Goal: Transaction & Acquisition: Purchase product/service

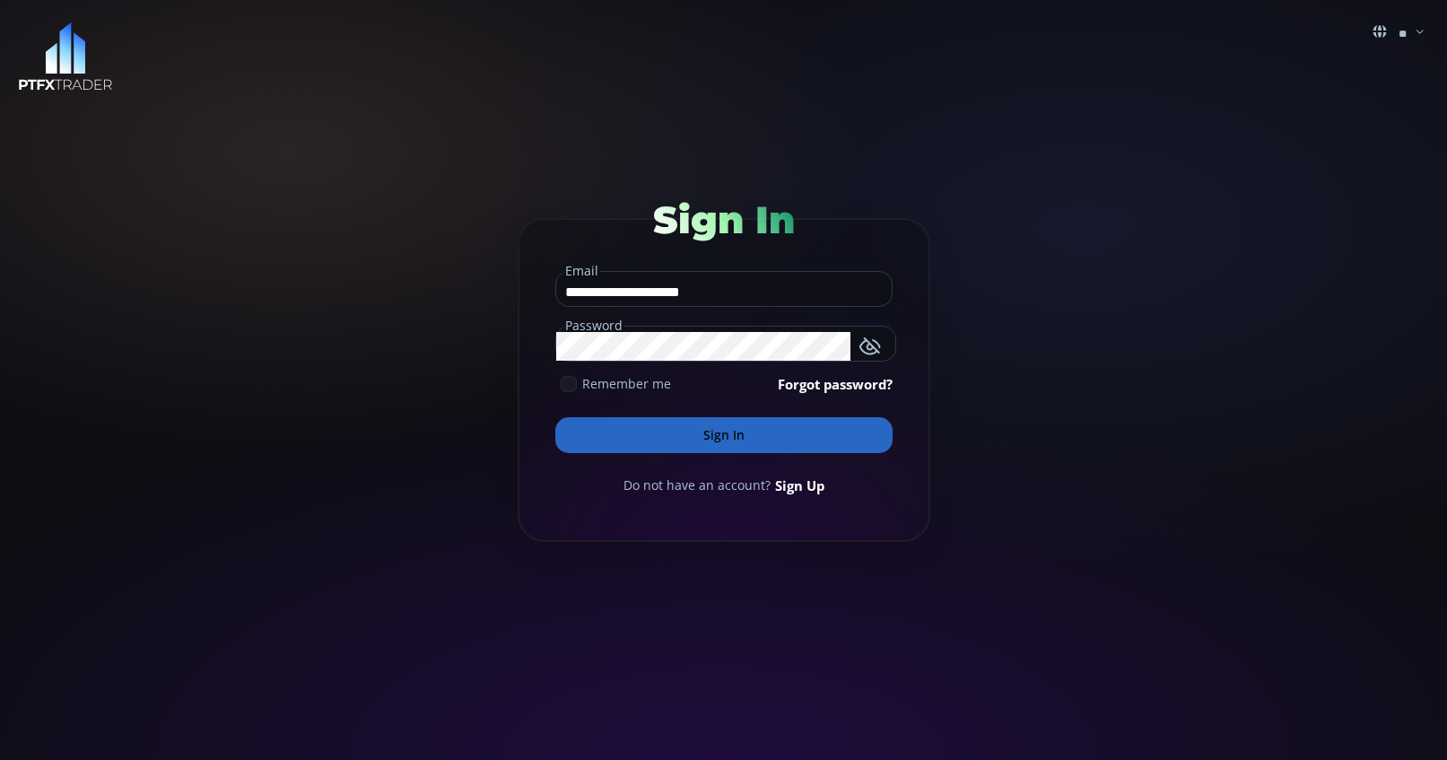
click at [573, 390] on icon at bounding box center [569, 384] width 16 height 16
click at [669, 428] on button "Sign In" at bounding box center [723, 435] width 337 height 36
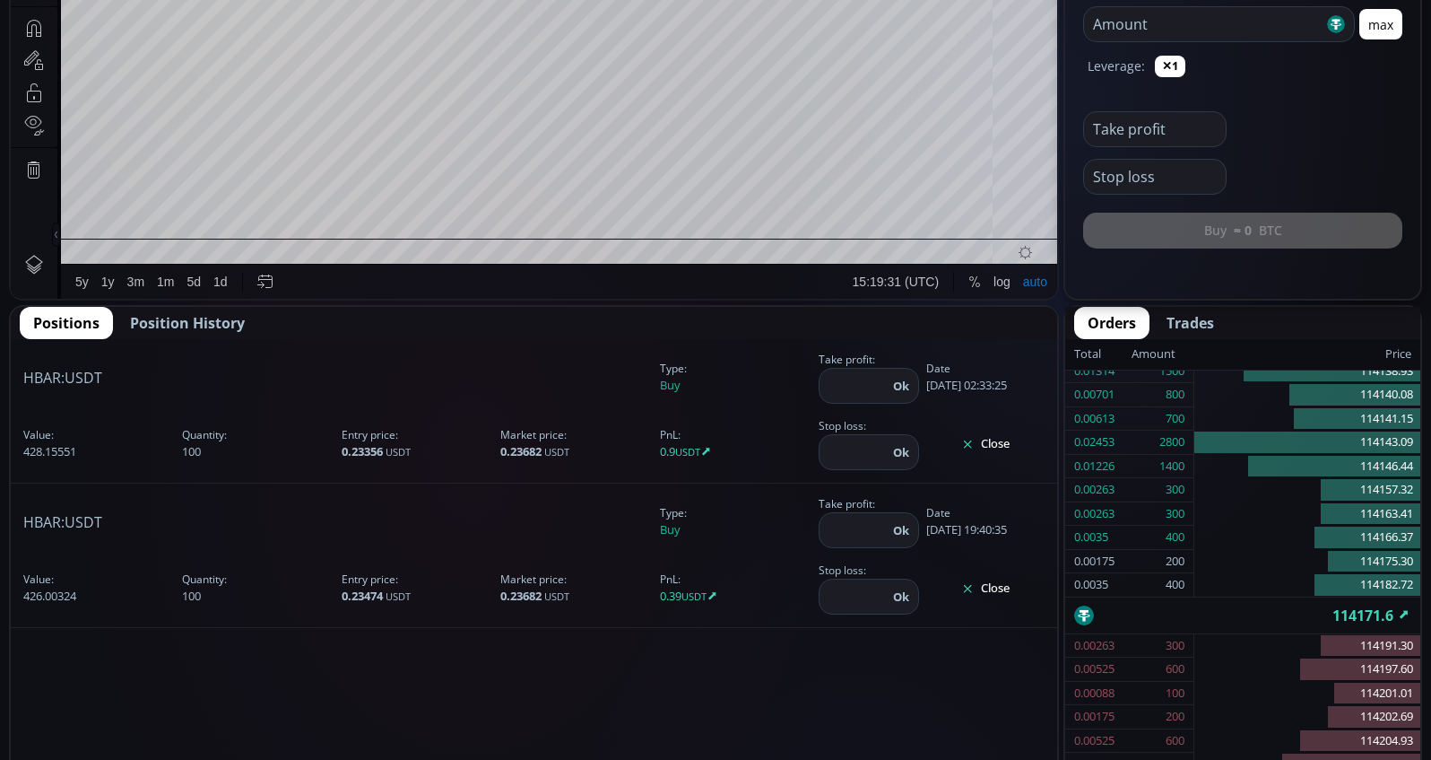
scroll to position [640, 0]
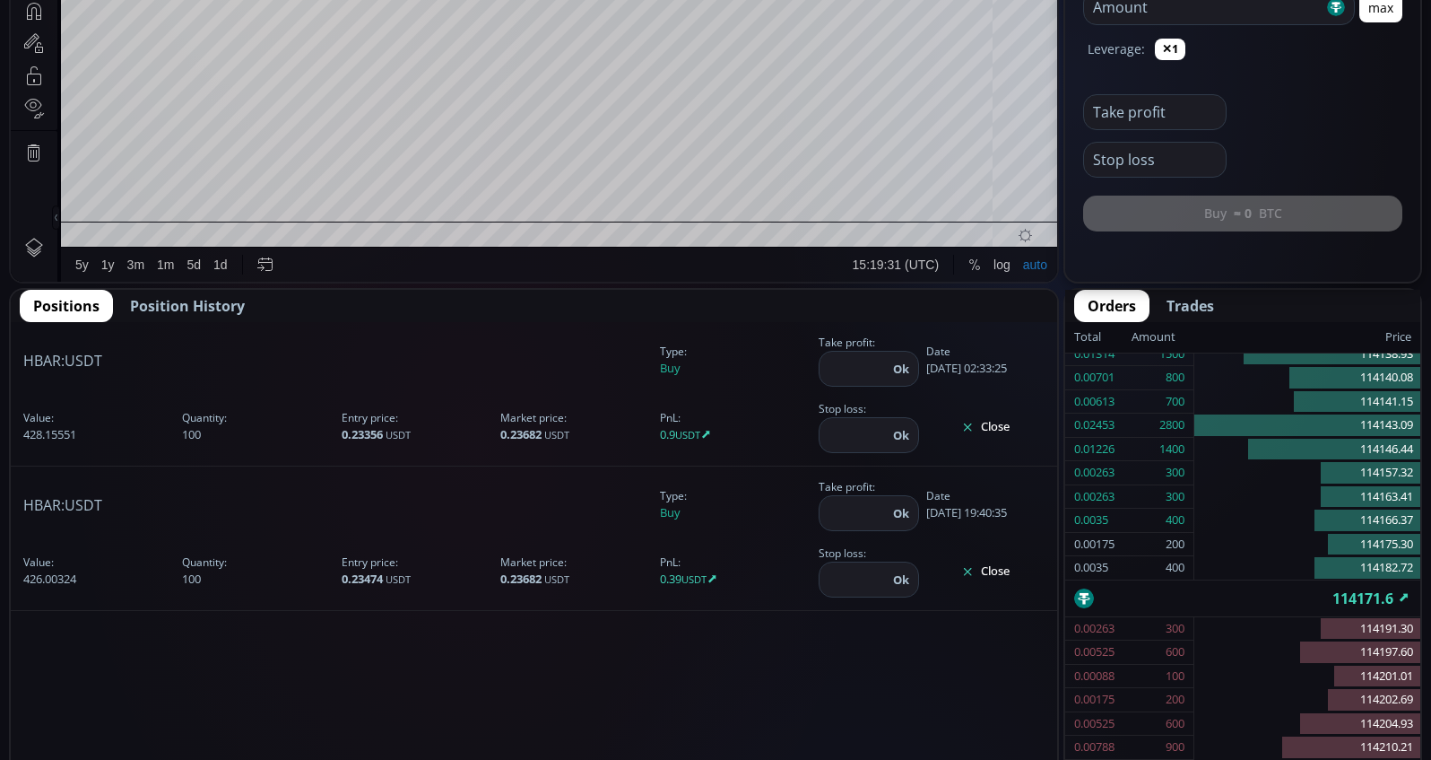
type input "********"
click at [1031, 570] on button "Close" at bounding box center [985, 571] width 118 height 29
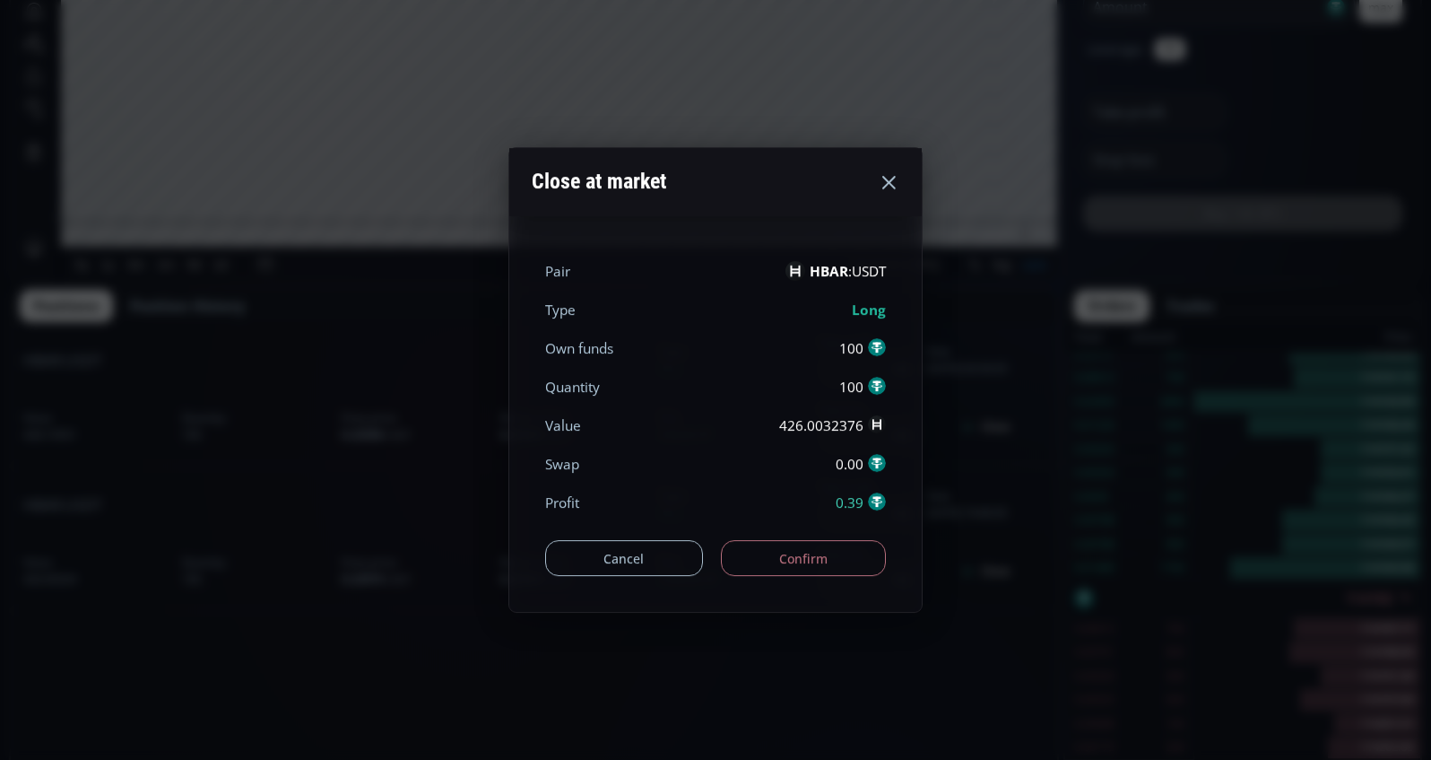
click at [856, 550] on button "Confirm" at bounding box center [804, 558] width 166 height 36
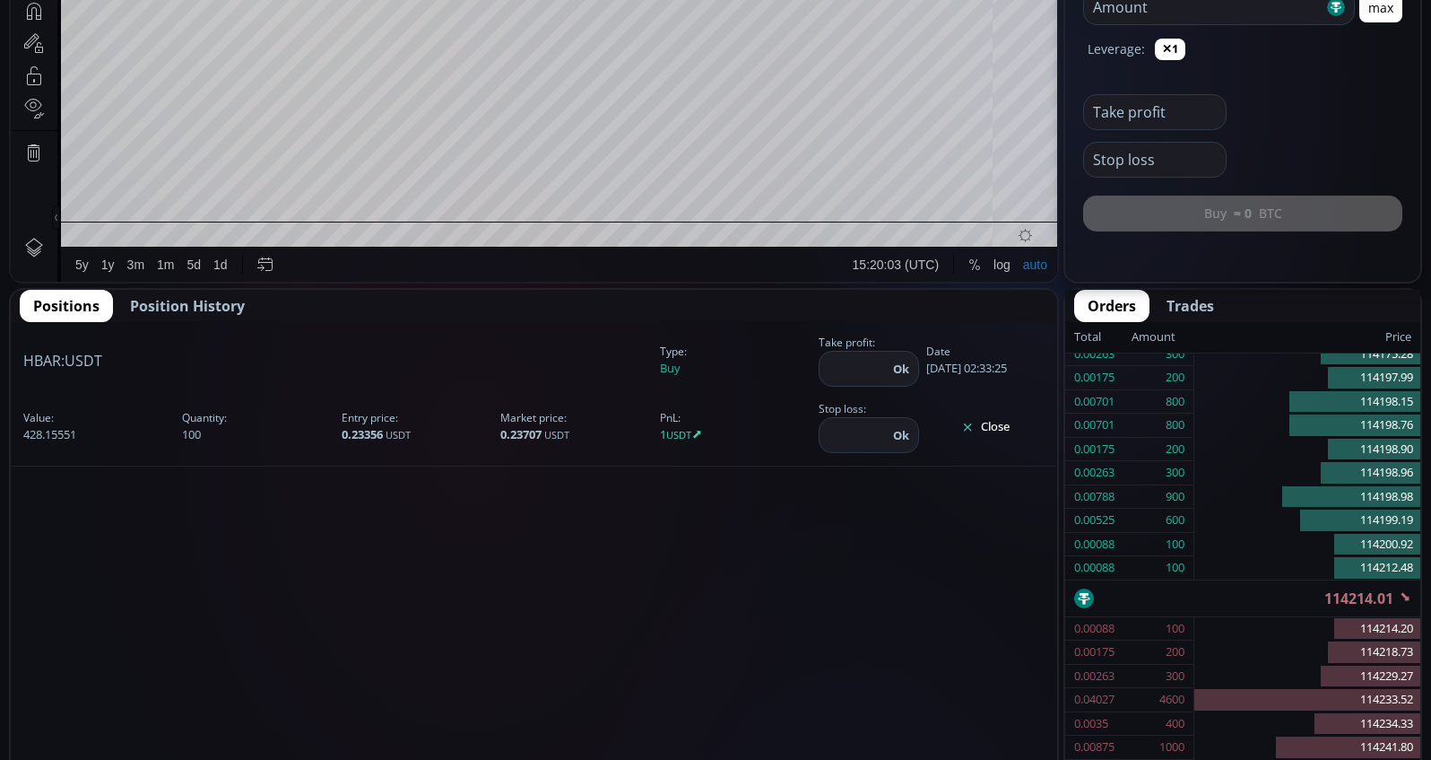
click at [1010, 434] on button "Close" at bounding box center [985, 427] width 118 height 29
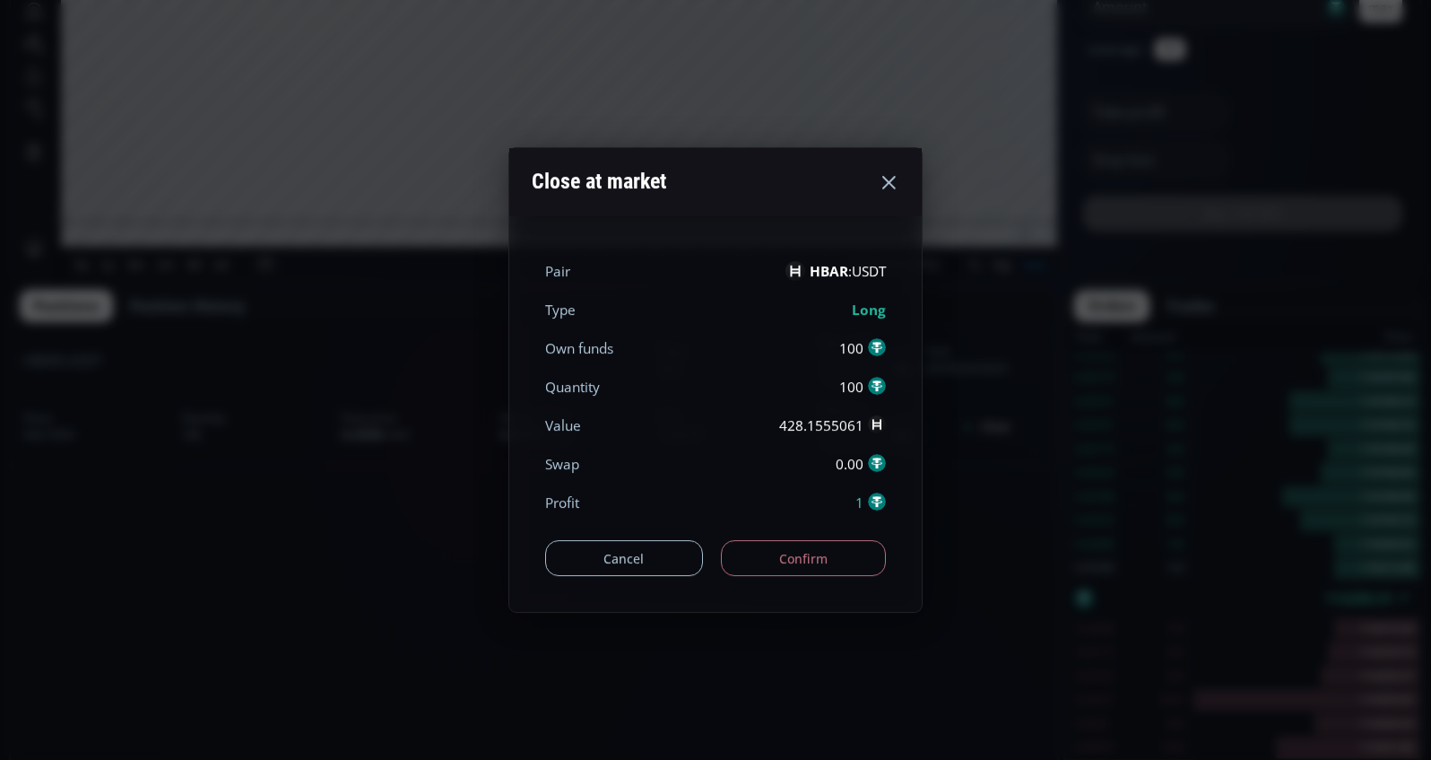
click at [832, 559] on button "Confirm" at bounding box center [804, 558] width 166 height 36
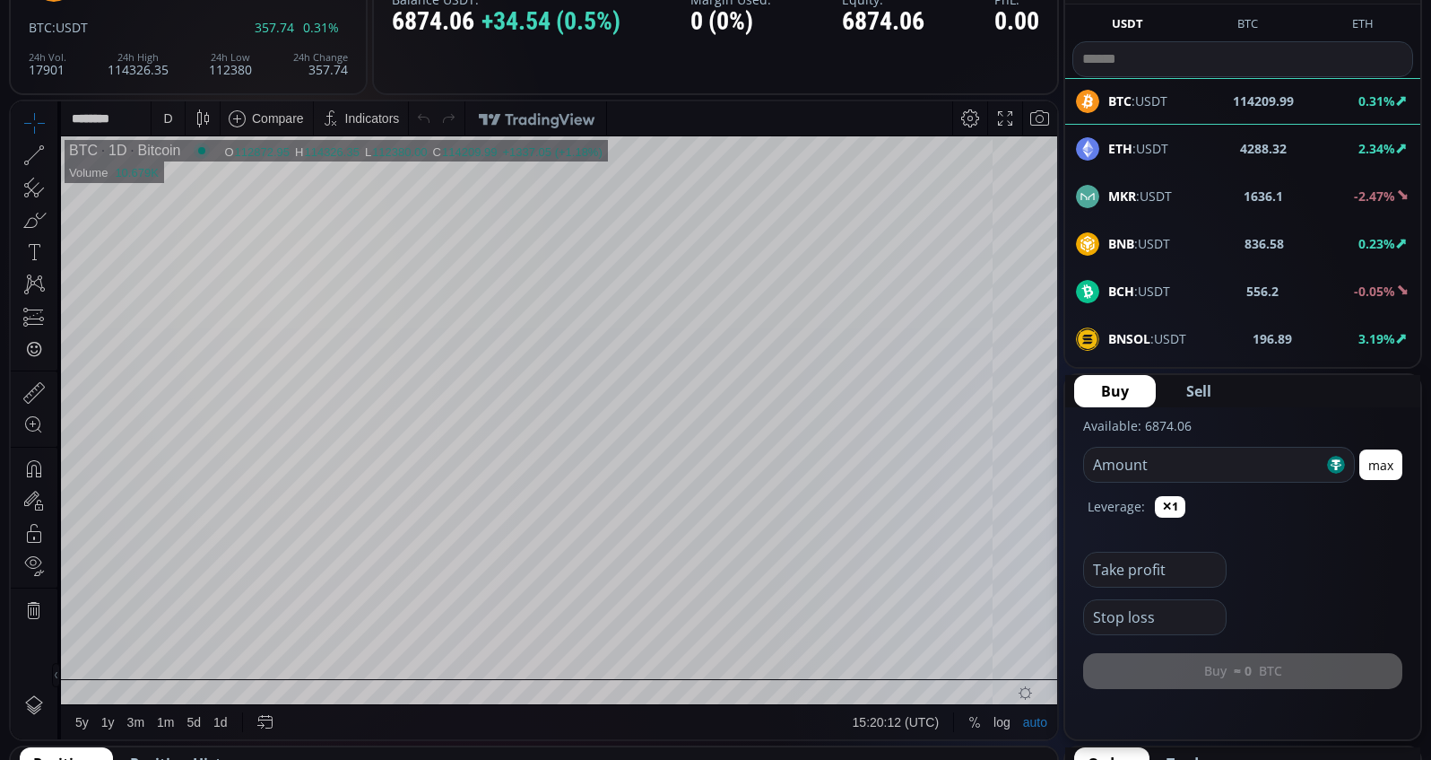
scroll to position [0, 0]
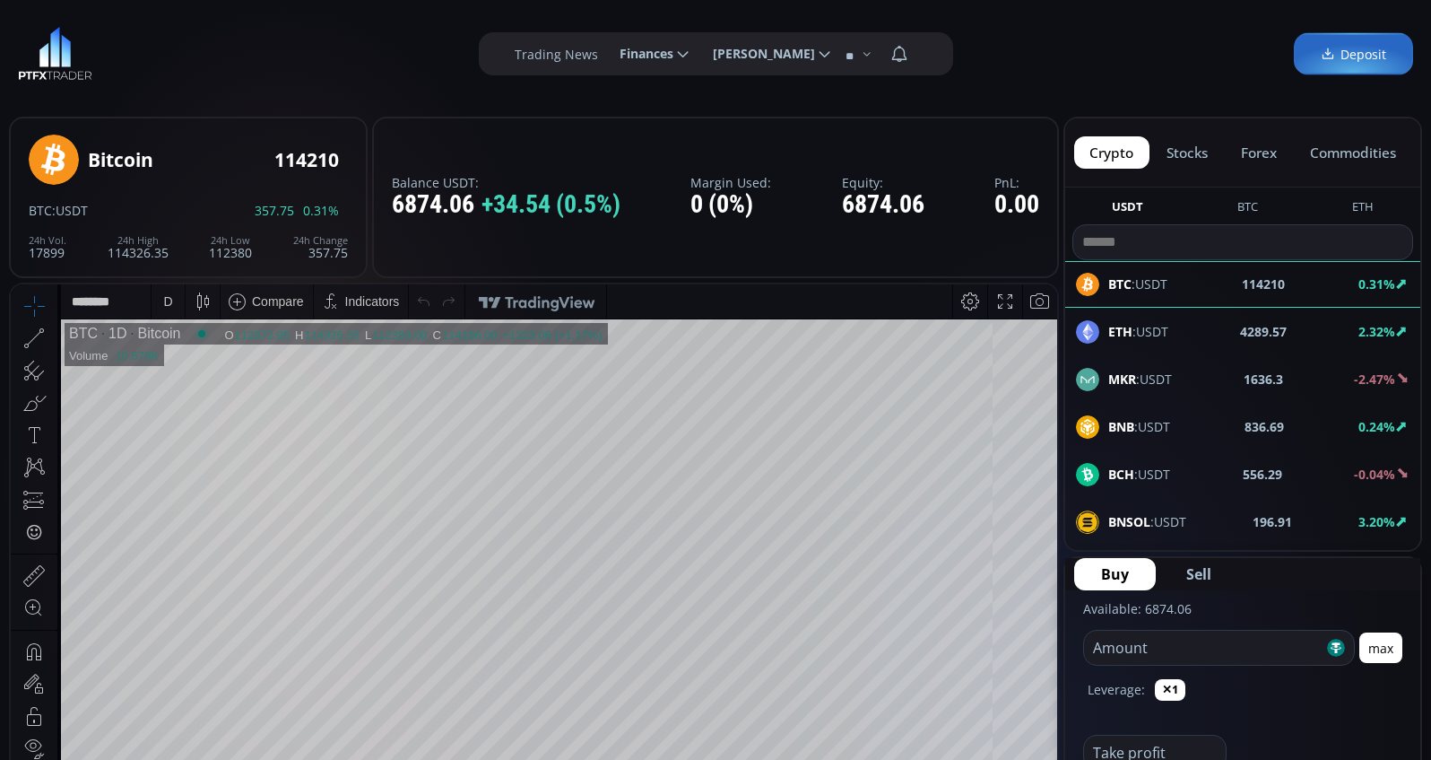
click at [1337, 157] on button "commodities" at bounding box center [1352, 152] width 117 height 32
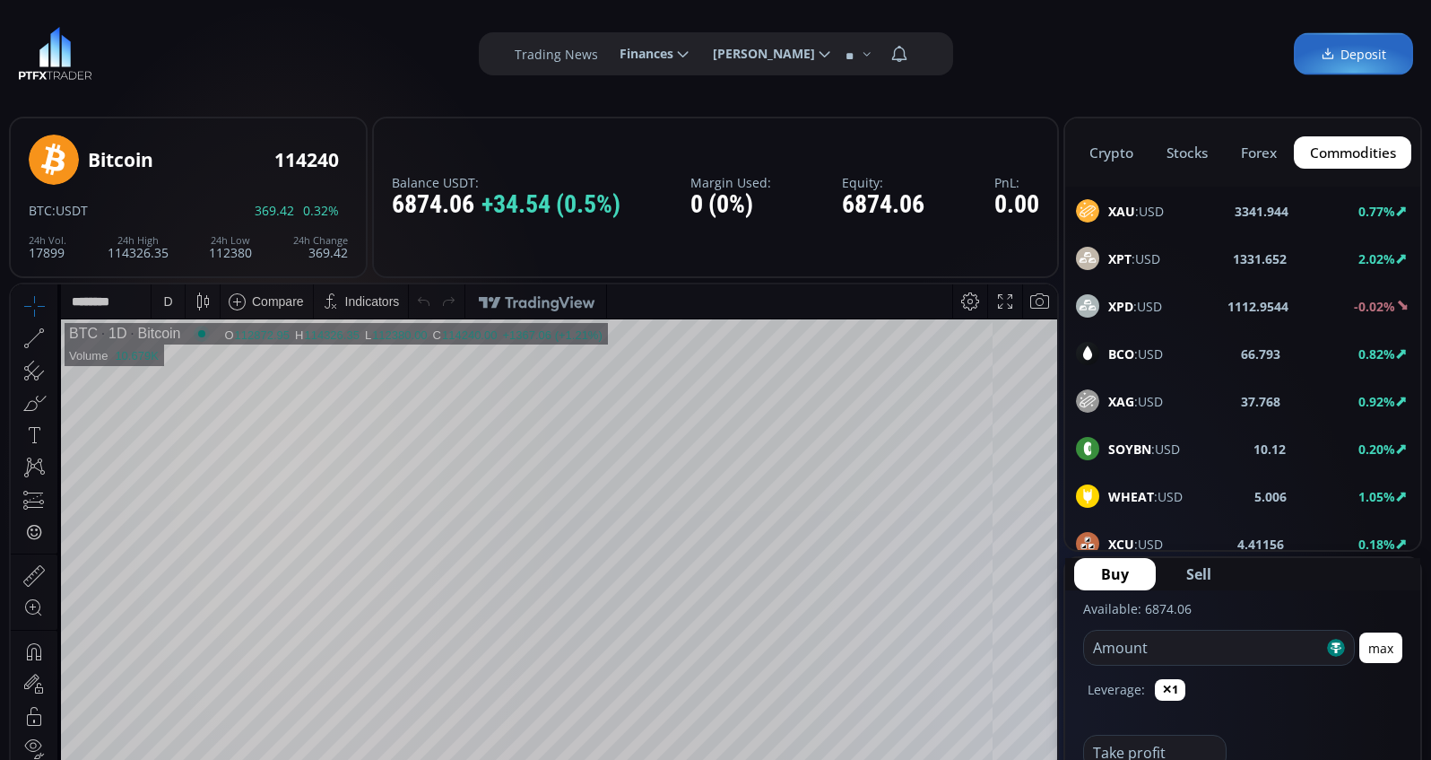
click at [1143, 351] on span "BCO :USD" at bounding box center [1135, 353] width 55 height 19
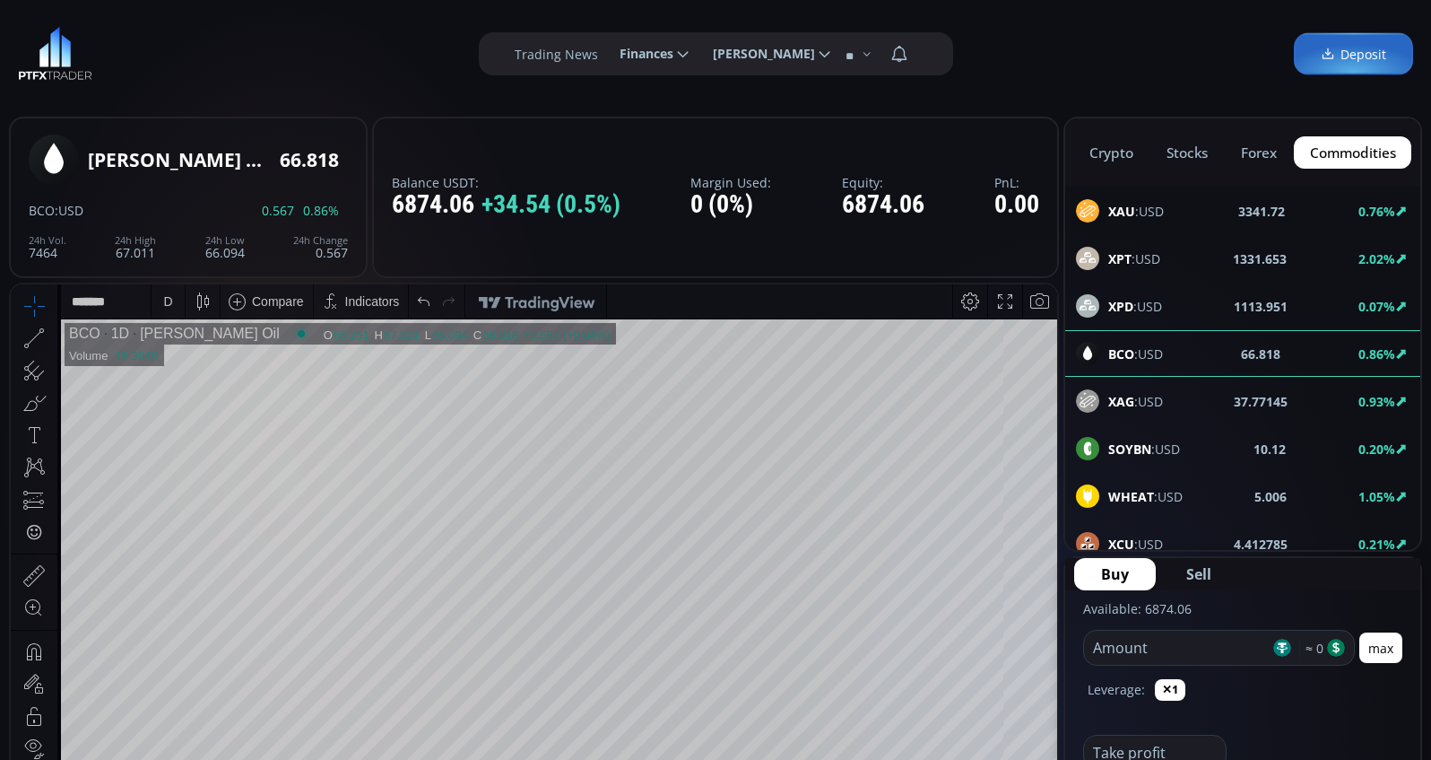
click at [1182, 656] on input "number" at bounding box center [1177, 647] width 186 height 34
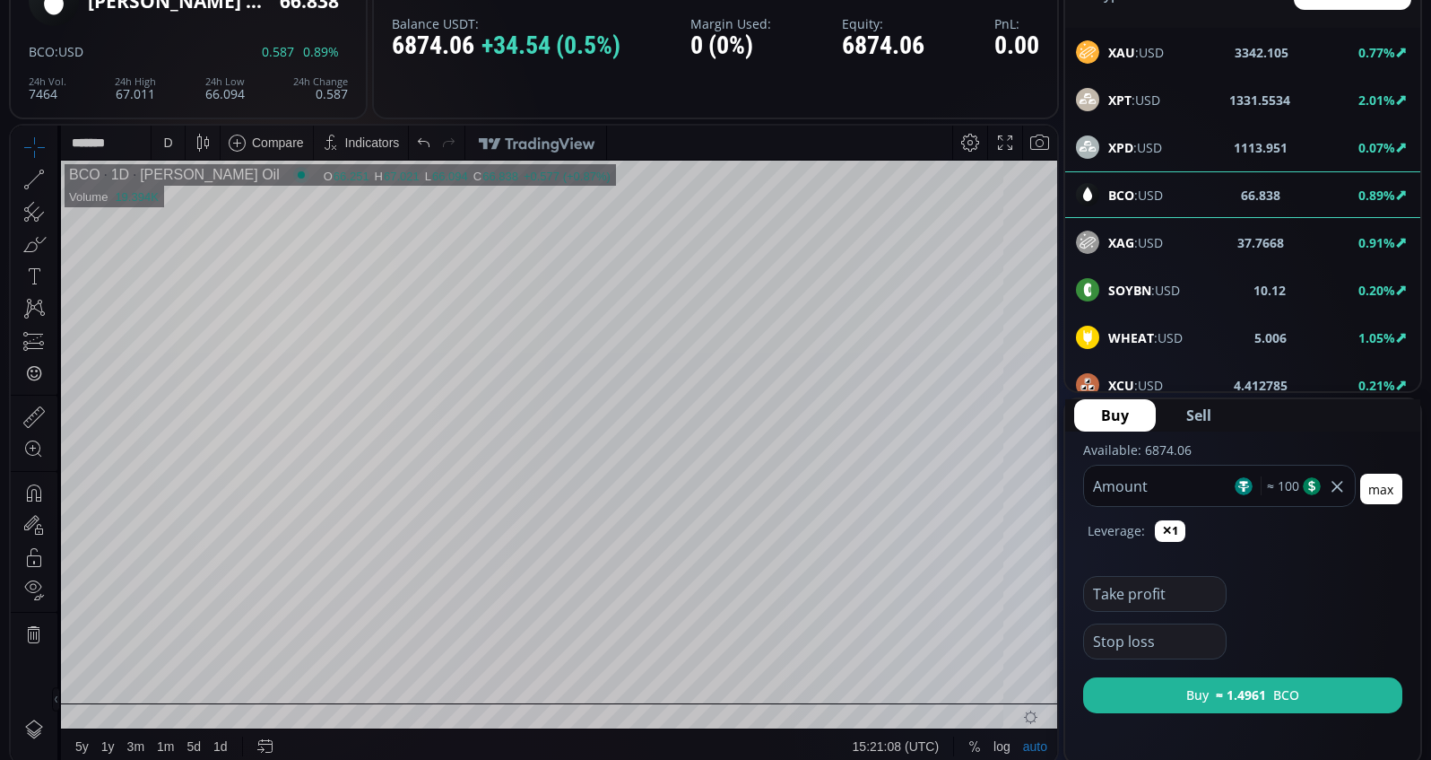
scroll to position [183, 0]
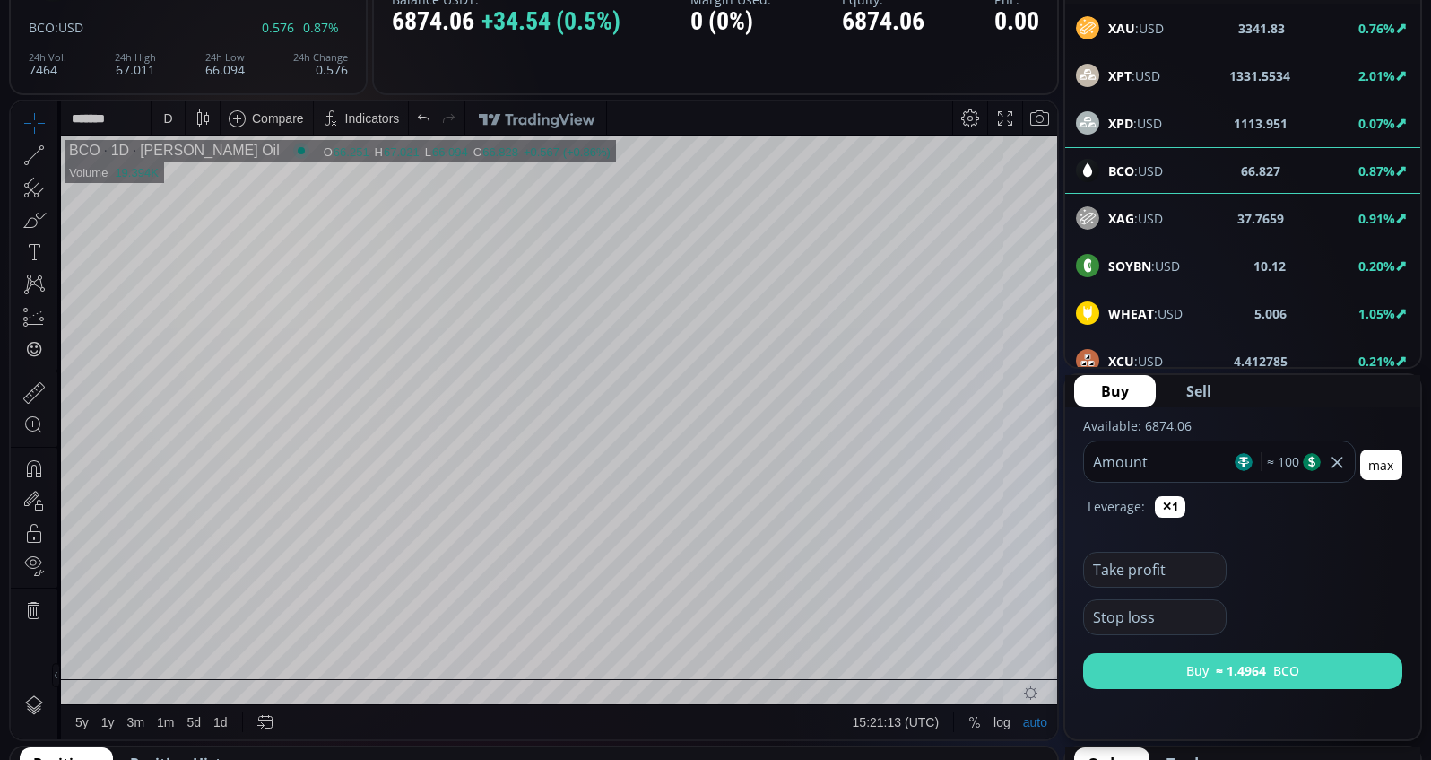
type input "***"
click at [1215, 672] on button "Buy ≈ 1.4964 BCO" at bounding box center [1242, 671] width 319 height 36
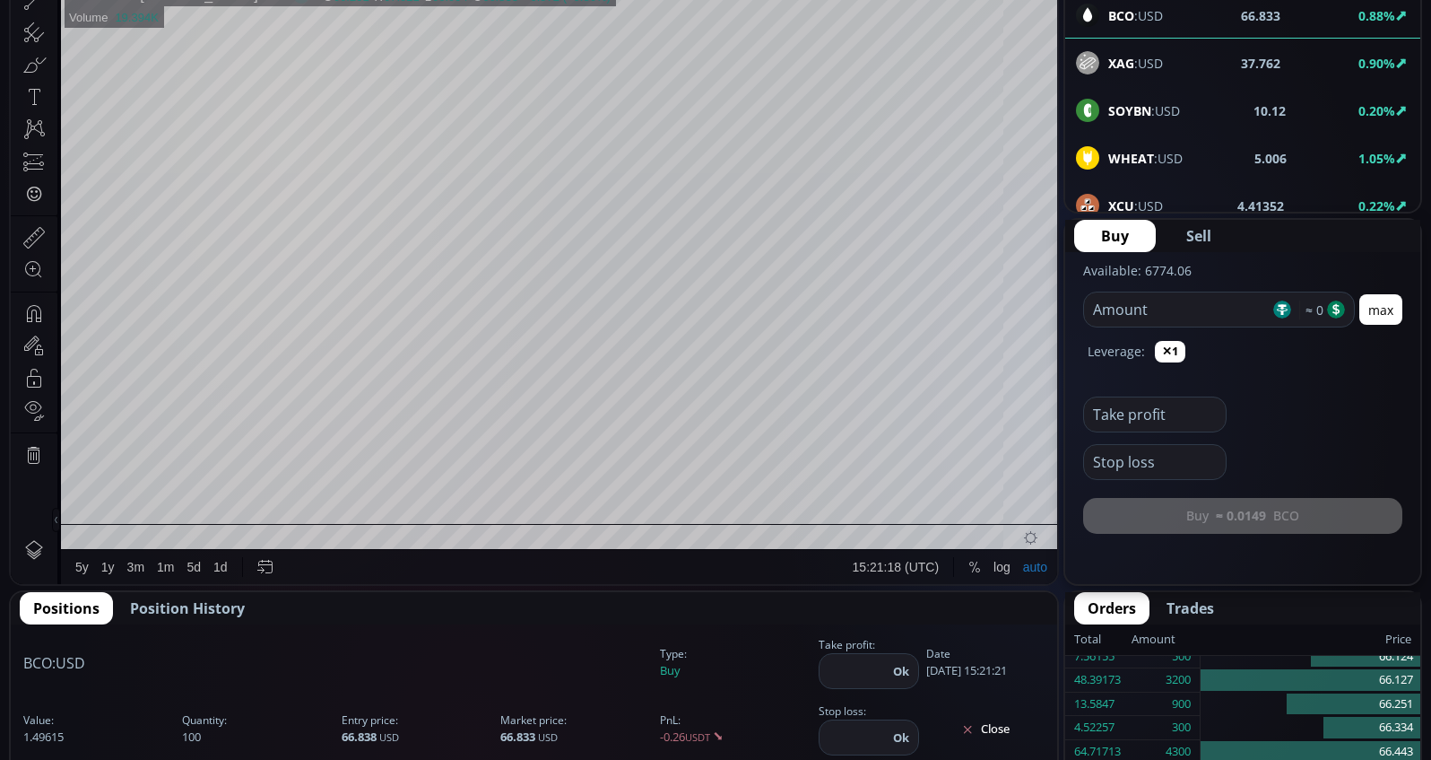
scroll to position [549, 0]
